Goal: Use online tool/utility

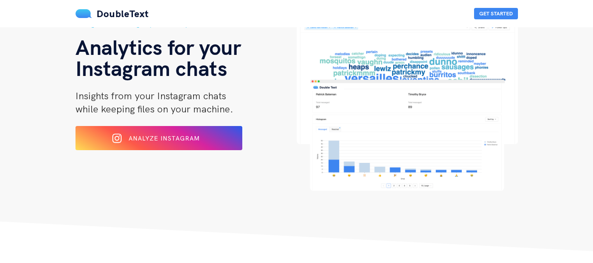
scroll to position [52, 0]
click at [215, 143] on div "Analyze Instagram" at bounding box center [158, 138] width 139 height 14
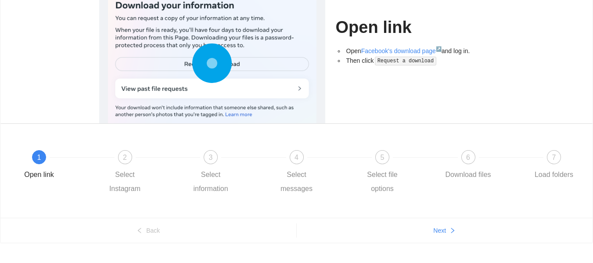
scroll to position [106, 0]
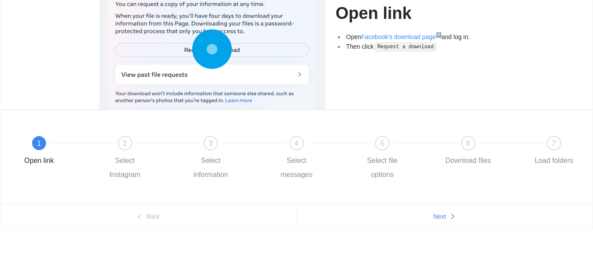
click at [443, 224] on ul "Back Next" at bounding box center [296, 216] width 592 height 25
click at [446, 219] on button "Next" at bounding box center [445, 216] width 296 height 14
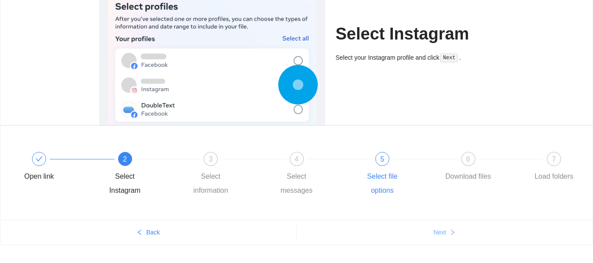
scroll to position [91, 0]
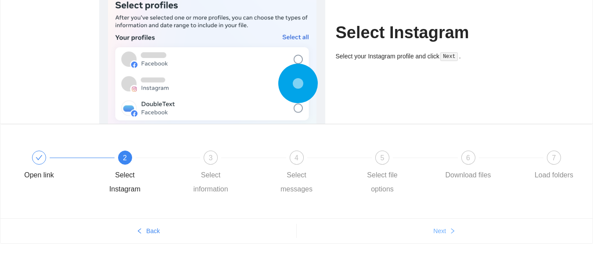
click at [450, 230] on icon "right" at bounding box center [452, 231] width 6 height 6
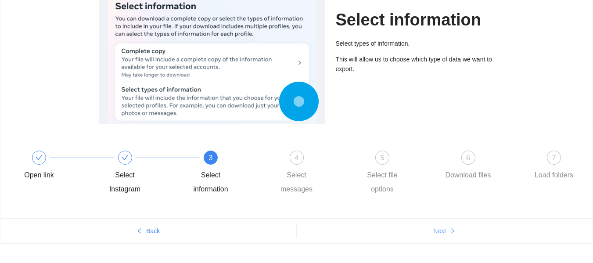
click at [447, 231] on button "Next" at bounding box center [445, 231] width 296 height 14
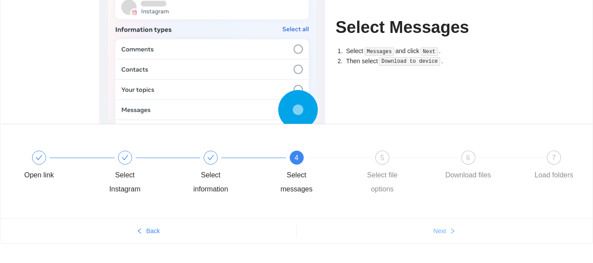
click at [456, 235] on button "Next" at bounding box center [445, 231] width 296 height 14
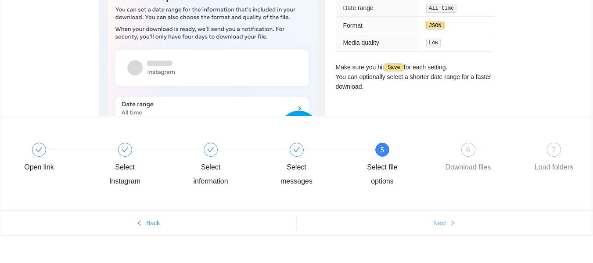
scroll to position [106, 0]
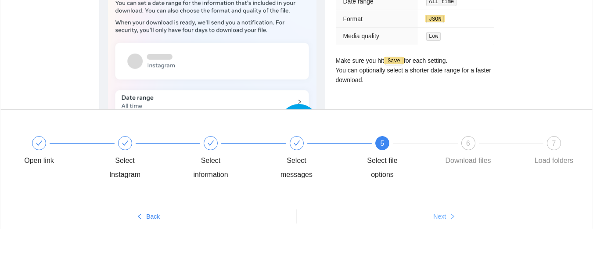
click at [440, 218] on span "Next" at bounding box center [439, 216] width 13 height 10
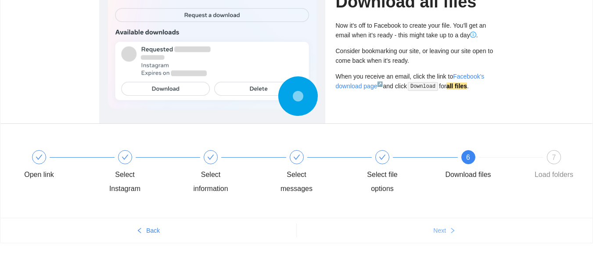
scroll to position [93, 0]
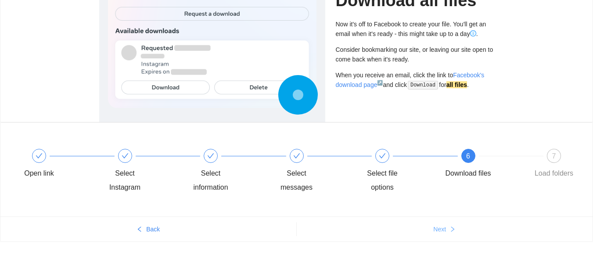
click at [442, 227] on span "Next" at bounding box center [439, 229] width 13 height 10
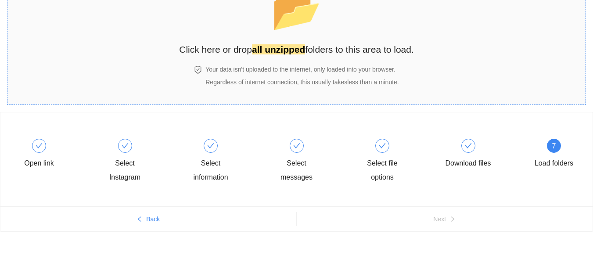
scroll to position [68, 0]
